Goal: Information Seeking & Learning: Understand process/instructions

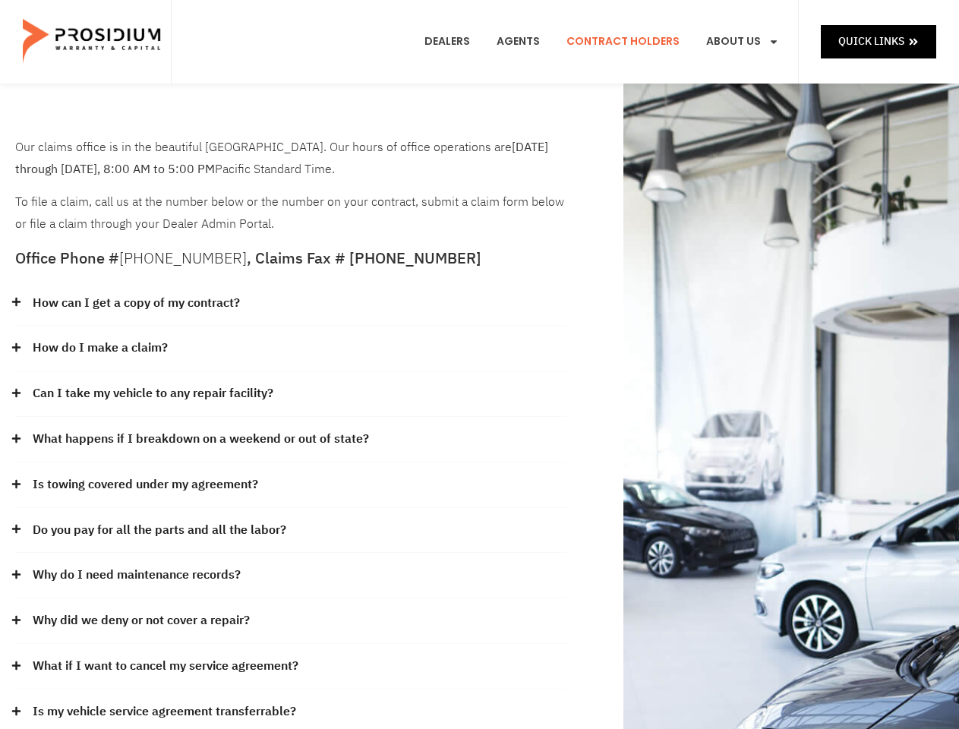
click at [479, 364] on div "How do I make a claim?" at bounding box center [290, 349] width 551 height 46
click at [291, 304] on div "How can I get a copy of my contract?" at bounding box center [290, 304] width 551 height 46
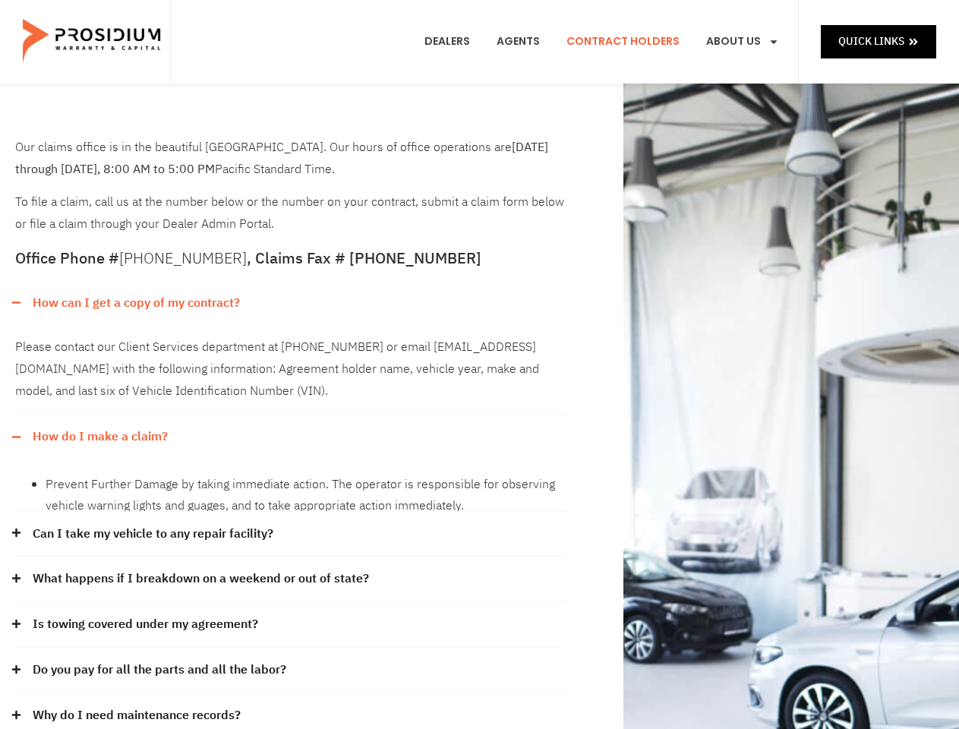
click at [135, 303] on link "How can I get a copy of my contract?" at bounding box center [136, 303] width 207 height 22
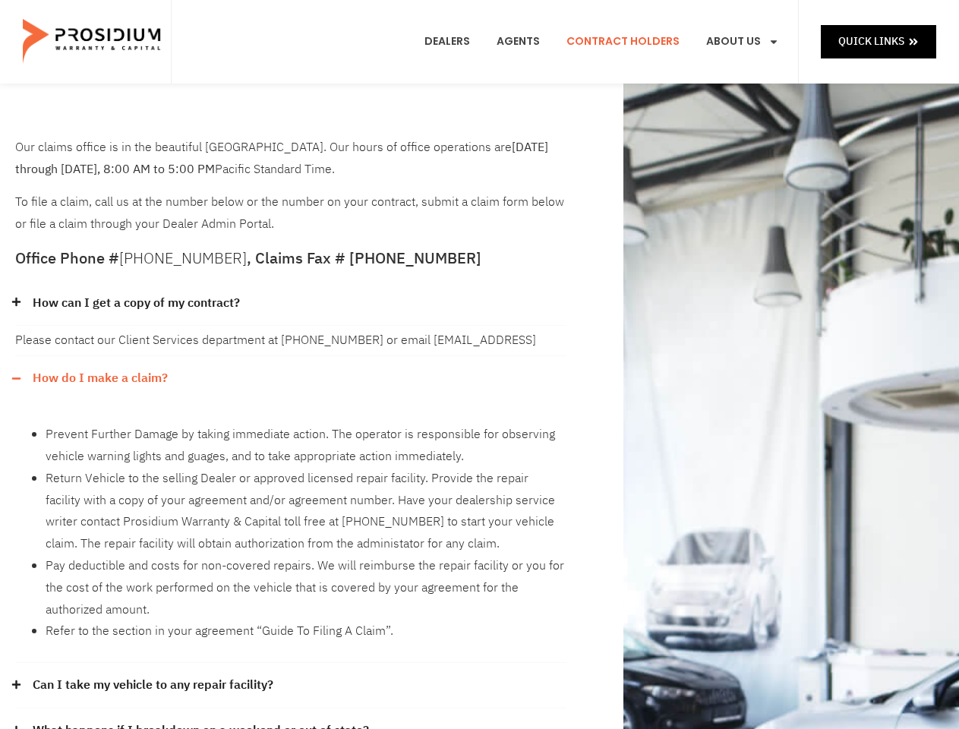
click at [291, 349] on div "Please contact our Client Services department at [PHONE_NUMBER] or email [EMAIL…" at bounding box center [290, 341] width 551 height 30
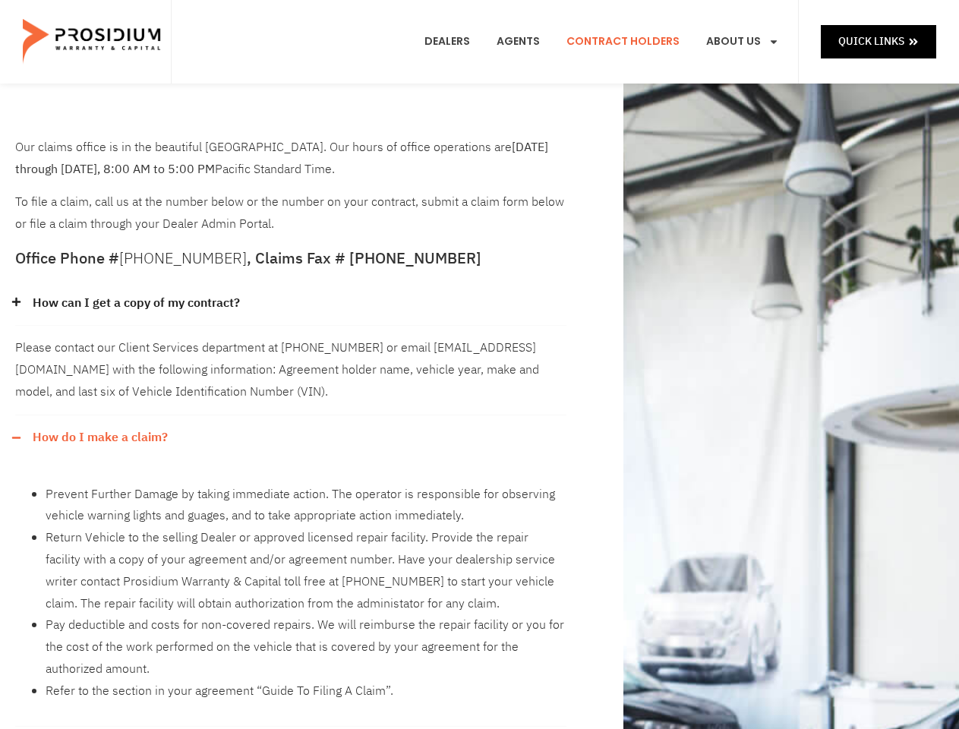
click at [99, 348] on div "Please contact our Client Services department at [PHONE_NUMBER] or email [EMAIL…" at bounding box center [290, 370] width 551 height 89
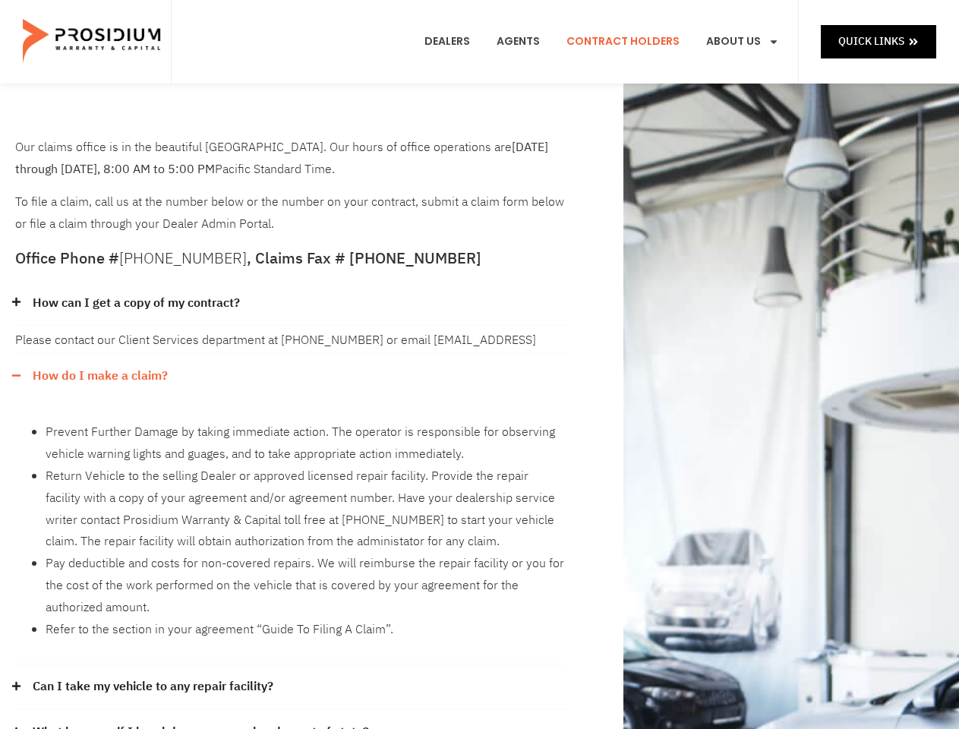
click at [291, 421] on li "Prevent Further Damage by taking immediate action. The operator is responsible …" at bounding box center [306, 443] width 521 height 44
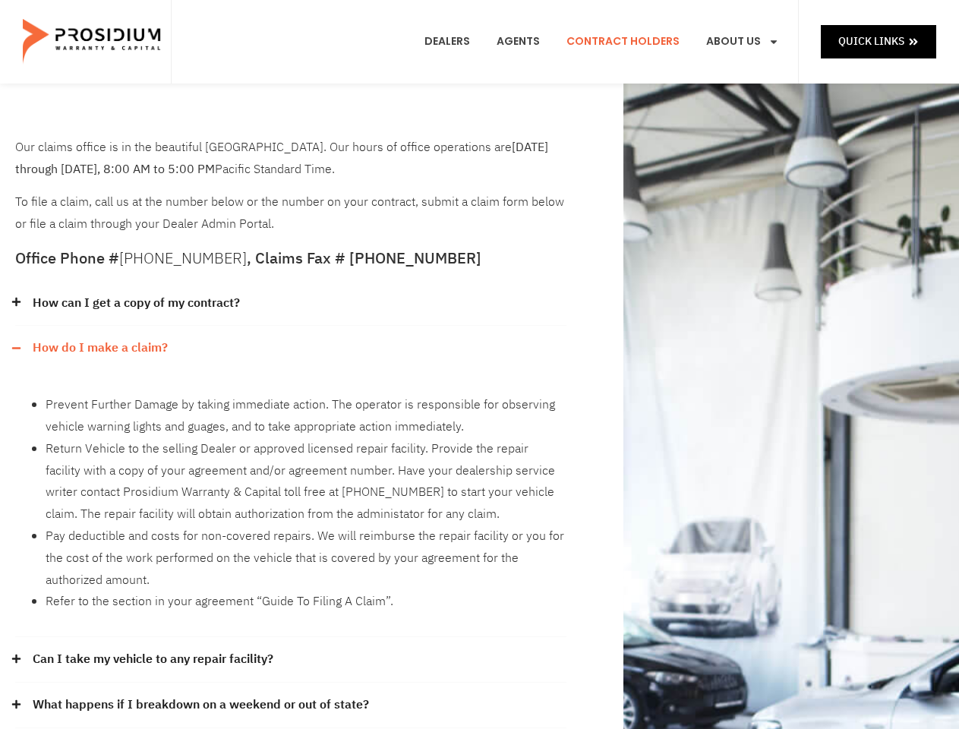
click at [153, 393] on div "Prevent Further Damage by taking immediate action. The operator is responsible …" at bounding box center [290, 504] width 551 height 267
click at [291, 440] on li "Return Vehicle to the selling Dealer or approved licensed repair facility. Prov…" at bounding box center [306, 481] width 521 height 87
click at [199, 439] on li "Return Vehicle to the selling Dealer or approved licensed repair facility. Prov…" at bounding box center [306, 481] width 521 height 87
click at [291, 485] on li "Return Vehicle to the selling Dealer or approved licensed repair facility. Prov…" at bounding box center [306, 481] width 521 height 87
